Goal: Task Accomplishment & Management: Complete application form

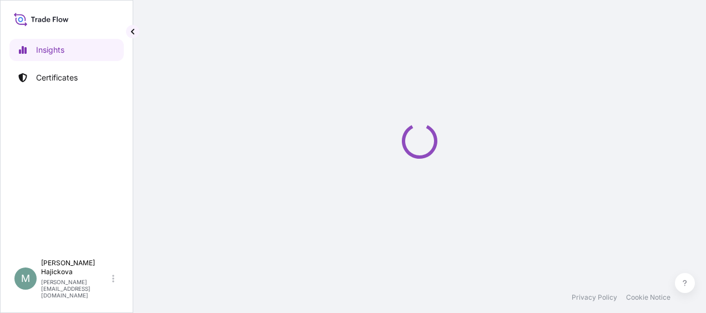
select select "2025"
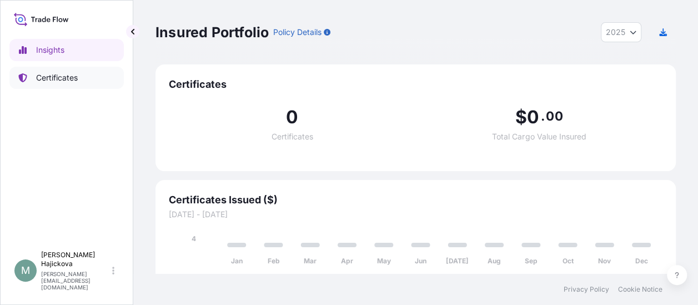
click at [55, 81] on p "Certificates" at bounding box center [57, 77] width 42 height 11
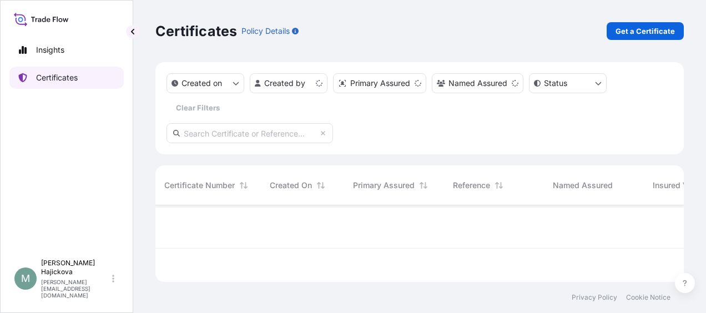
scroll to position [74, 519]
click at [626, 32] on p "Get a Certificate" at bounding box center [644, 31] width 59 height 11
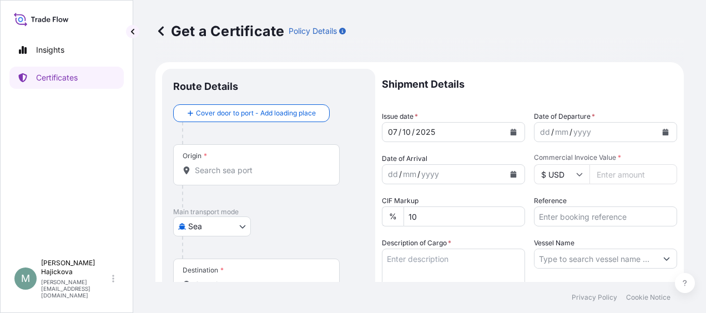
click at [215, 224] on body "Insights Certificates M [PERSON_NAME] [PERSON_NAME][EMAIL_ADDRESS][DOMAIN_NAME]…" at bounding box center [353, 156] width 706 height 313
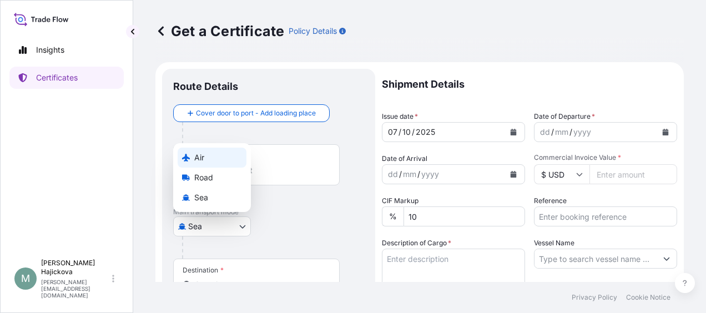
click at [218, 159] on div "Air" at bounding box center [212, 158] width 69 height 20
select select "Air"
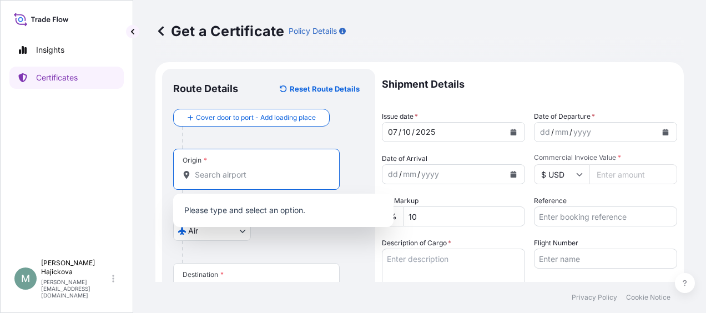
click at [230, 176] on input "Origin *" at bounding box center [260, 174] width 131 height 11
paste input "[GEOGRAPHIC_DATA]"
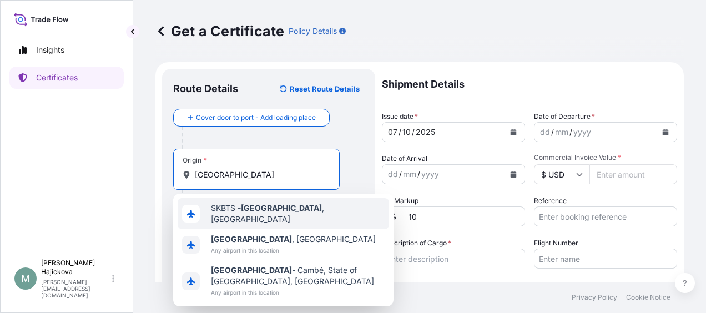
click at [243, 209] on span "SKBTS - [GEOGRAPHIC_DATA] , [GEOGRAPHIC_DATA]" at bounding box center [298, 214] width 174 height 22
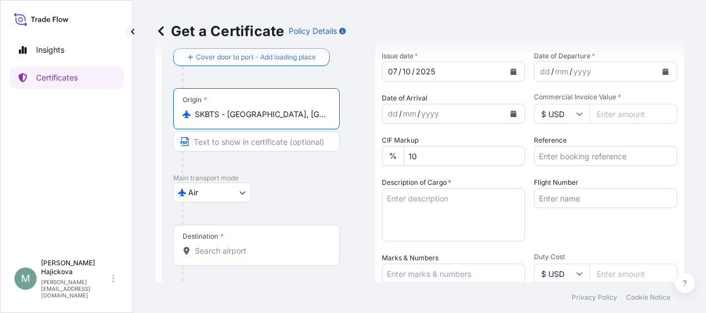
scroll to position [111, 0]
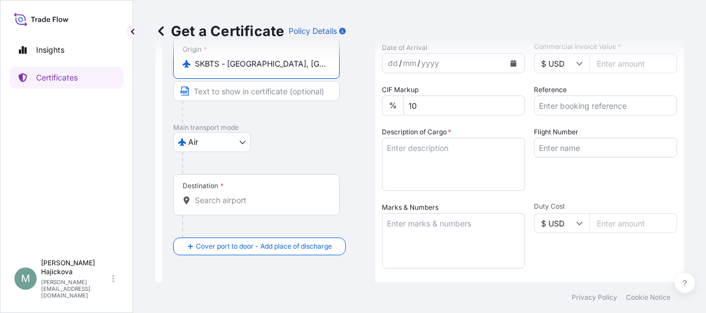
type input "SKBTS - [GEOGRAPHIC_DATA], [GEOGRAPHIC_DATA]"
click at [271, 202] on input "Destination *" at bounding box center [260, 200] width 131 height 11
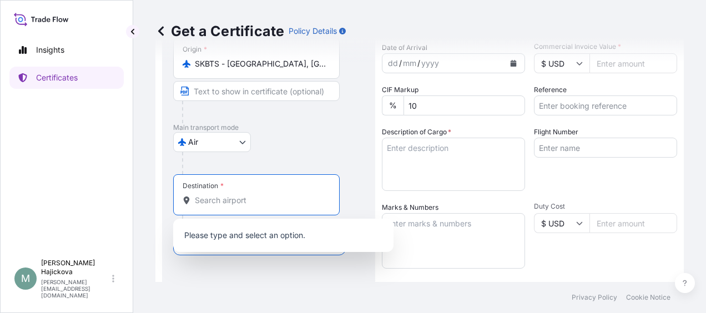
click at [261, 206] on div "Destination *" at bounding box center [256, 194] width 166 height 41
click at [261, 206] on input "Destination * Please select a destination" at bounding box center [260, 200] width 131 height 11
paste input "SHANGHAI PUDONG INTE"
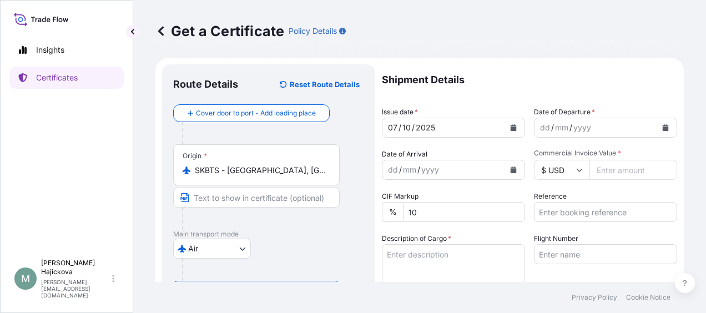
scroll to position [0, 0]
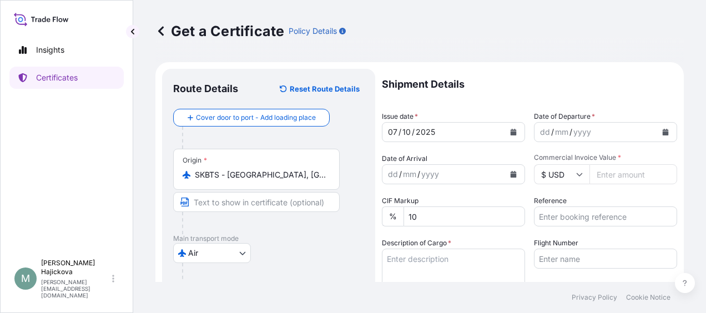
type input "CNPVG - Shanghai Pudong International Apt, [GEOGRAPHIC_DATA]"
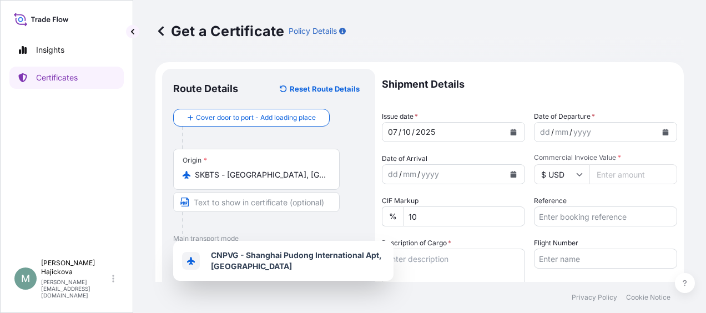
click at [510, 131] on icon "Calendar" at bounding box center [513, 132] width 7 height 7
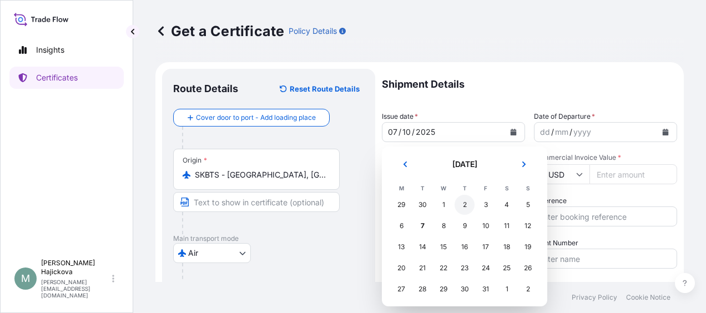
click at [462, 206] on div "2" at bounding box center [465, 205] width 20 height 20
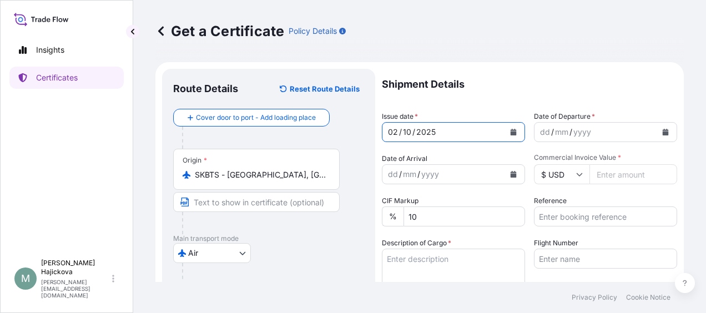
click at [572, 134] on div "yyyy" at bounding box center [582, 131] width 20 height 13
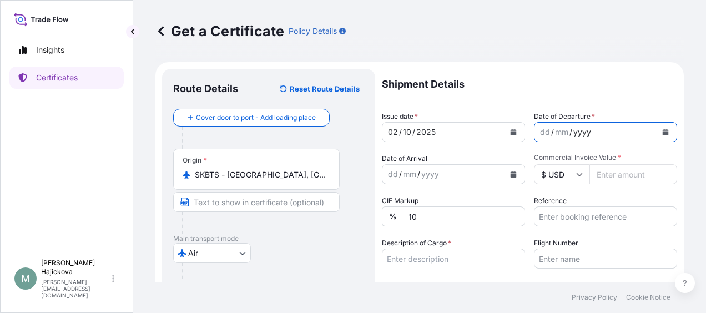
click at [663, 130] on icon "Calendar" at bounding box center [666, 132] width 6 height 7
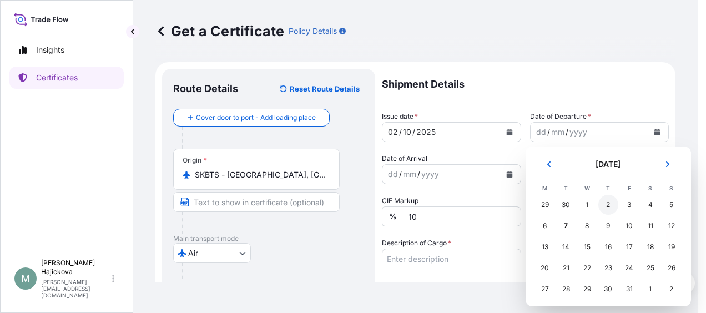
click at [610, 206] on div "2" at bounding box center [608, 205] width 20 height 20
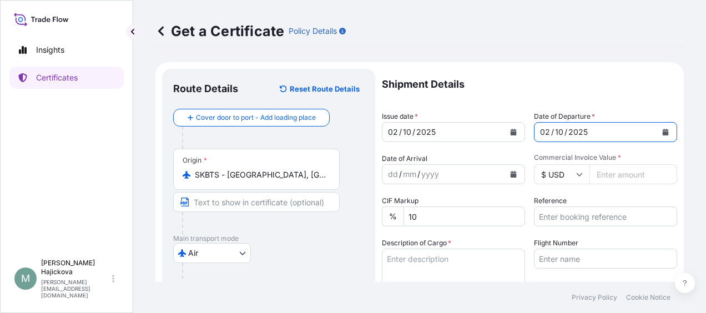
click at [657, 135] on button "Calendar" at bounding box center [666, 132] width 18 height 18
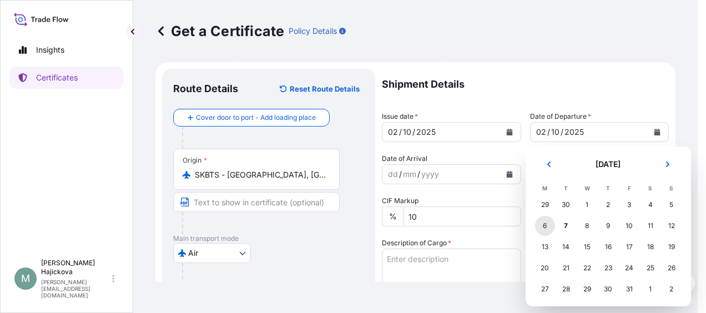
click at [547, 224] on div "6" at bounding box center [545, 226] width 20 height 20
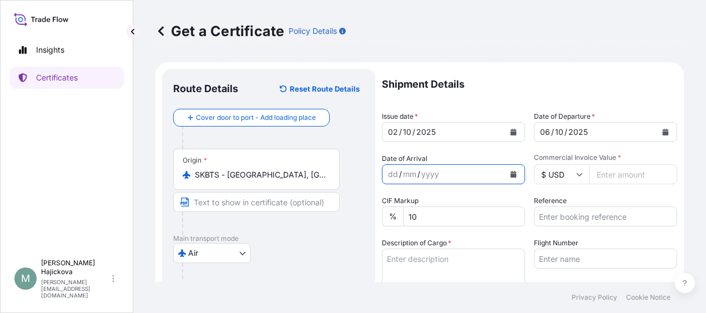
click at [511, 174] on icon "Calendar" at bounding box center [514, 174] width 6 height 7
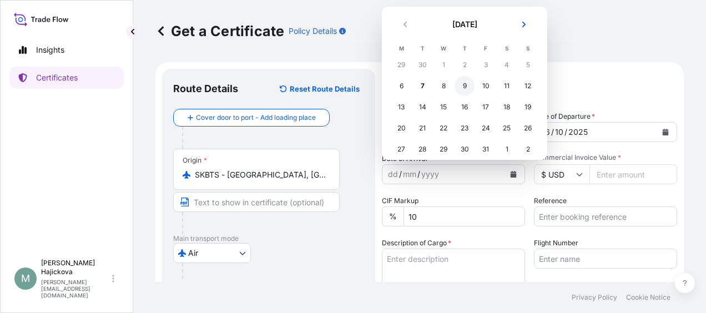
click at [460, 87] on div "9" at bounding box center [465, 86] width 20 height 20
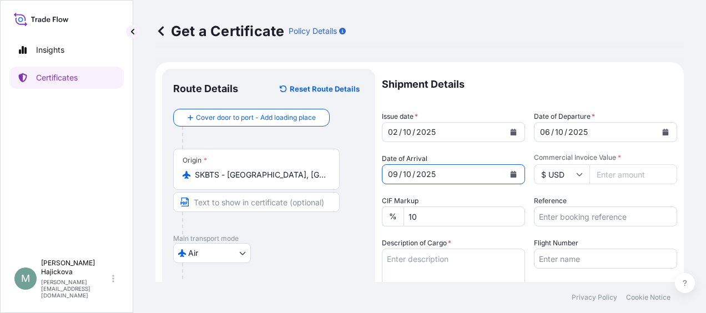
click at [603, 182] on input "Commercial Invoice Value *" at bounding box center [633, 174] width 88 height 20
paste input "1170.00"
type input "1170.00"
click at [556, 221] on input "Reference" at bounding box center [605, 216] width 143 height 20
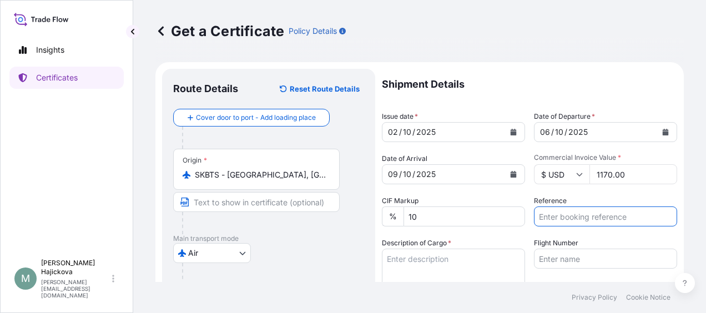
click at [565, 219] on input "Reference" at bounding box center [605, 216] width 143 height 20
paste input "86584470"
paste input "GHDD20250908008"
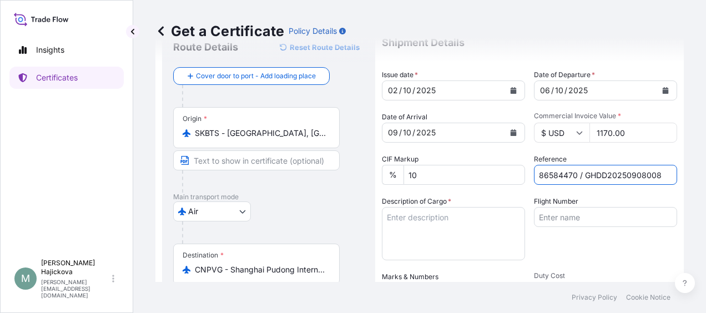
scroll to position [166, 0]
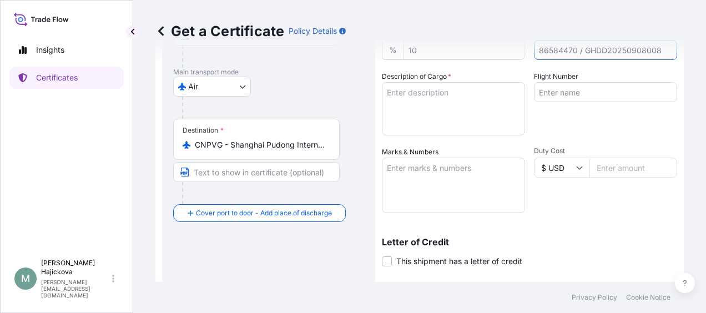
type input "86584470 / GHDD20250908008"
click at [463, 114] on textarea "Description of Cargo *" at bounding box center [453, 108] width 143 height 53
click at [431, 111] on textarea "Description of Cargo *" at bounding box center [453, 108] width 143 height 53
paste textarea "PROMITOR® SOLUBLE FIBRE 85 NG R"
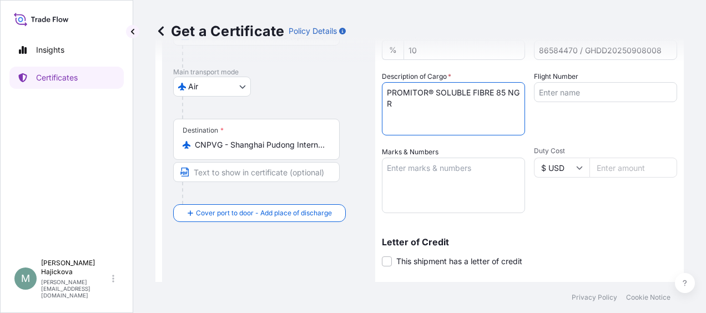
paste textarea "12 Bags"
type textarea "PROMITOR® SOLUBLE FIBRE 85 NG R 12 Bags"
click at [436, 171] on textarea "Marks & Numbers" at bounding box center [453, 185] width 143 height 55
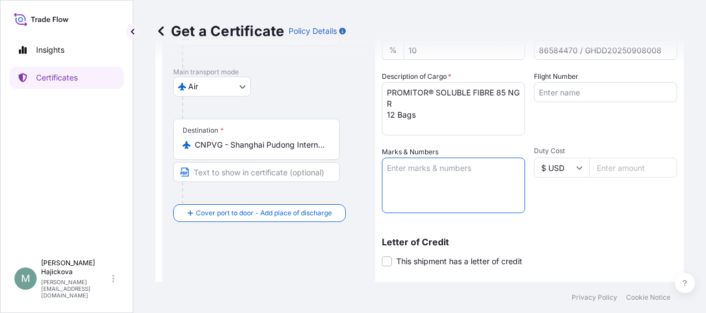
paste textarea "Delivery: 86584470 PO. No. : GHDD20250908008"
paste textarea "HAWB No: BTS001060962"
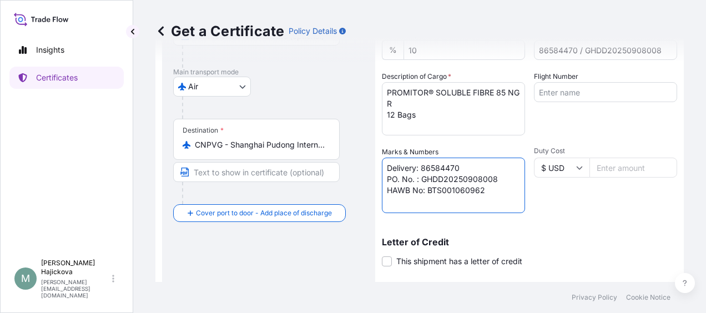
type textarea "Delivery: 86584470 PO. No. : GHDD20250908008 HAWB No: BTS001060962"
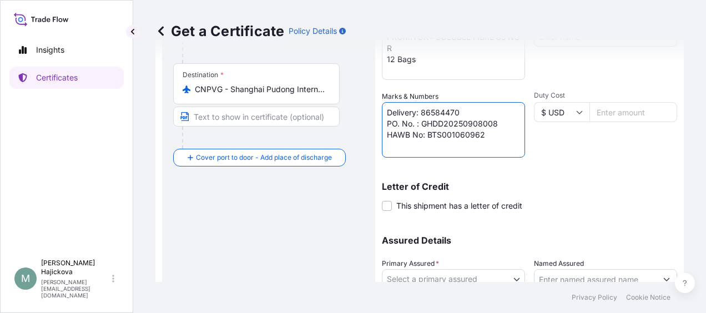
scroll to position [311, 0]
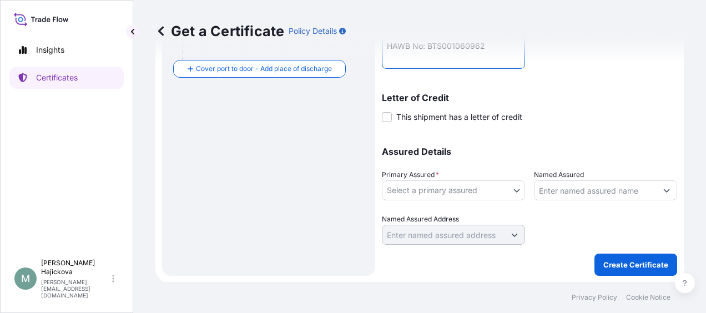
click at [493, 185] on body "Insights Certificates M [PERSON_NAME] [PERSON_NAME][EMAIL_ADDRESS][DOMAIN_NAME]…" at bounding box center [353, 156] width 706 height 313
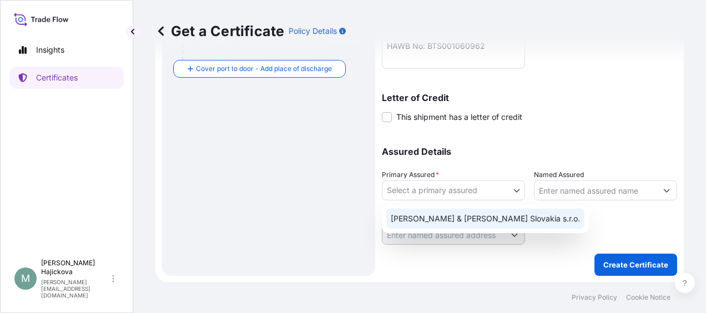
click at [440, 216] on div "[PERSON_NAME] & [PERSON_NAME] Slovakia s.r.o." at bounding box center [485, 219] width 198 height 20
select select "31670"
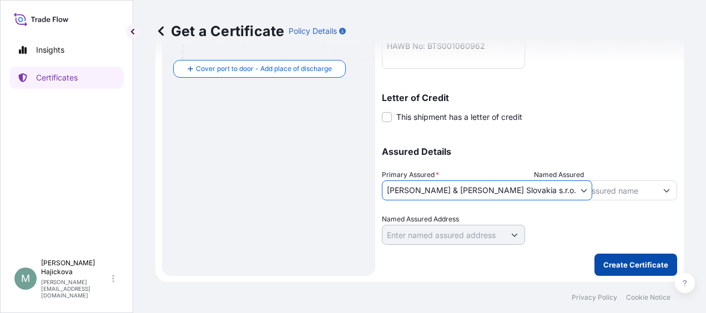
click at [634, 266] on p "Create Certificate" at bounding box center [635, 264] width 65 height 11
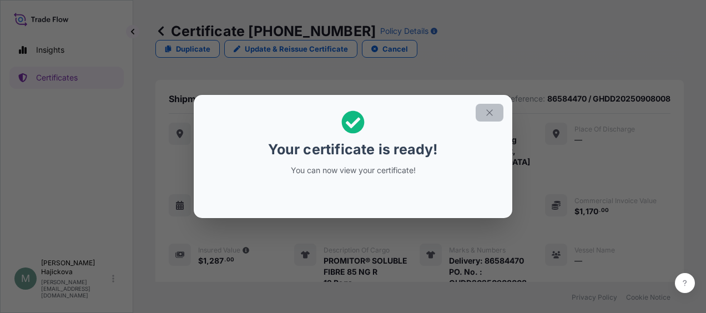
click at [483, 113] on button "button" at bounding box center [490, 113] width 28 height 18
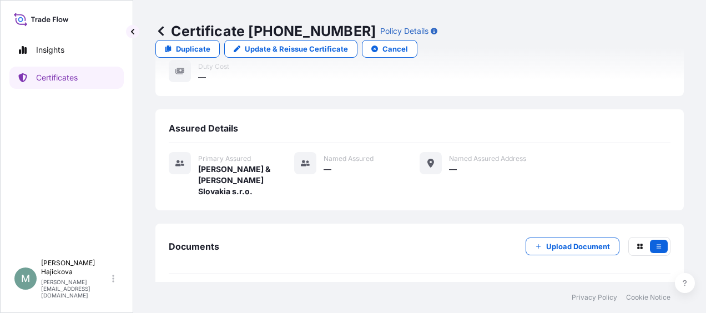
scroll to position [281, 0]
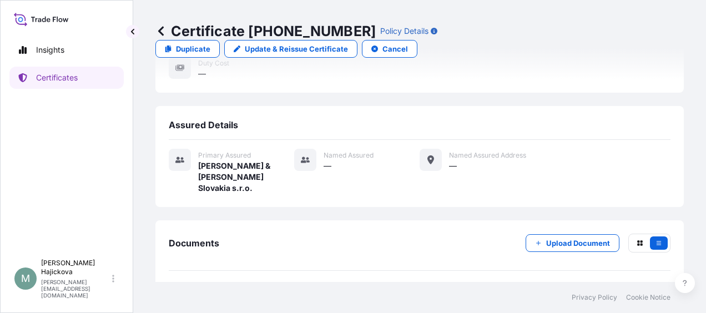
click at [571, 291] on div "[DATE]T08:28:39.617717" at bounding box center [615, 296] width 92 height 11
